Goal: Find specific page/section

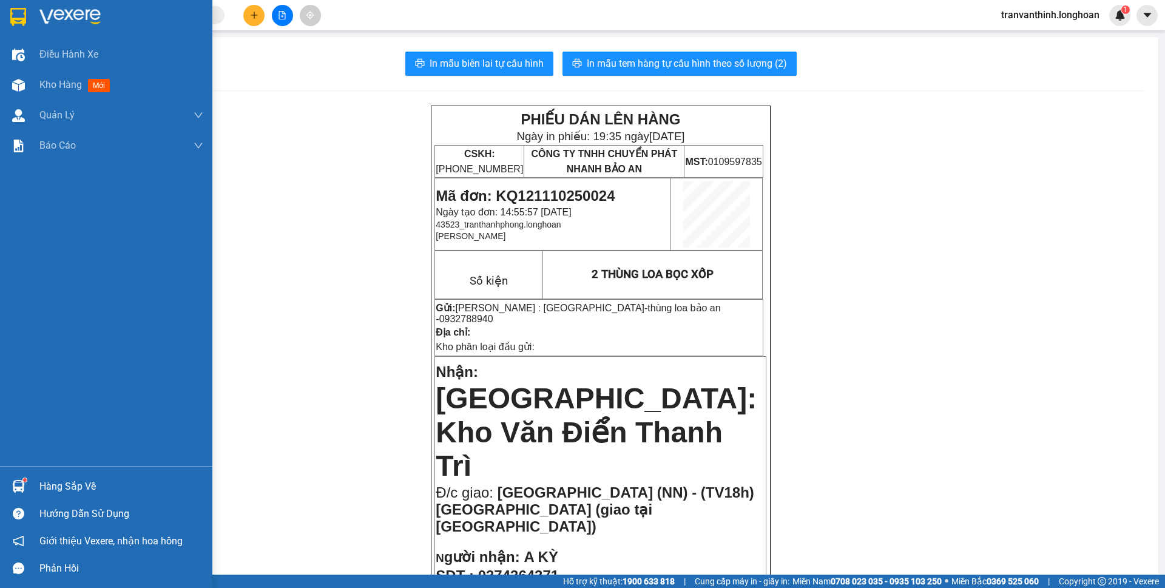
click at [17, 15] on img at bounding box center [18, 17] width 16 height 18
